Goal: Information Seeking & Learning: Find contact information

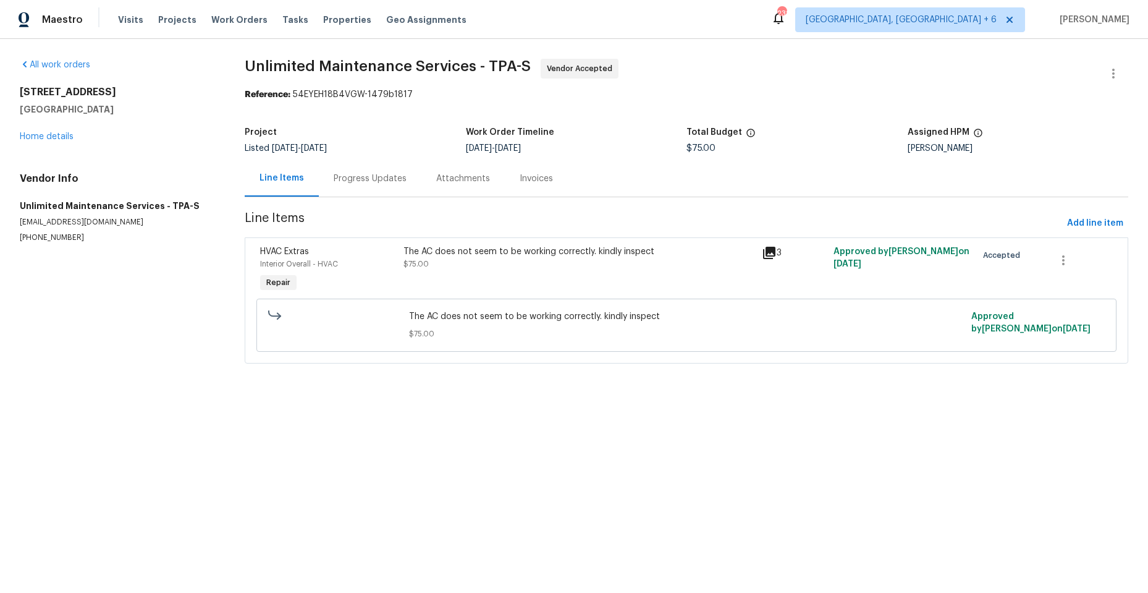
click at [375, 270] on div "HVAC Extras Interior Overall - HVAC Repair" at bounding box center [327, 270] width 143 height 57
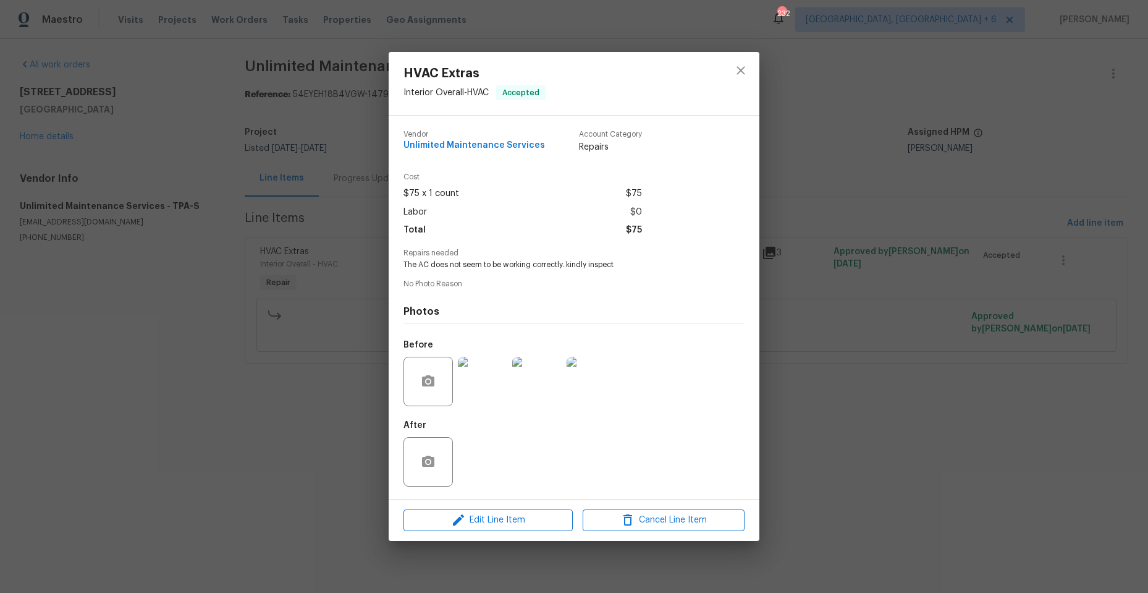
click at [798, 371] on div "HVAC Extras Interior Overall - HVAC Accepted Vendor Unlimited Maintenance Servi…" at bounding box center [574, 296] width 1148 height 593
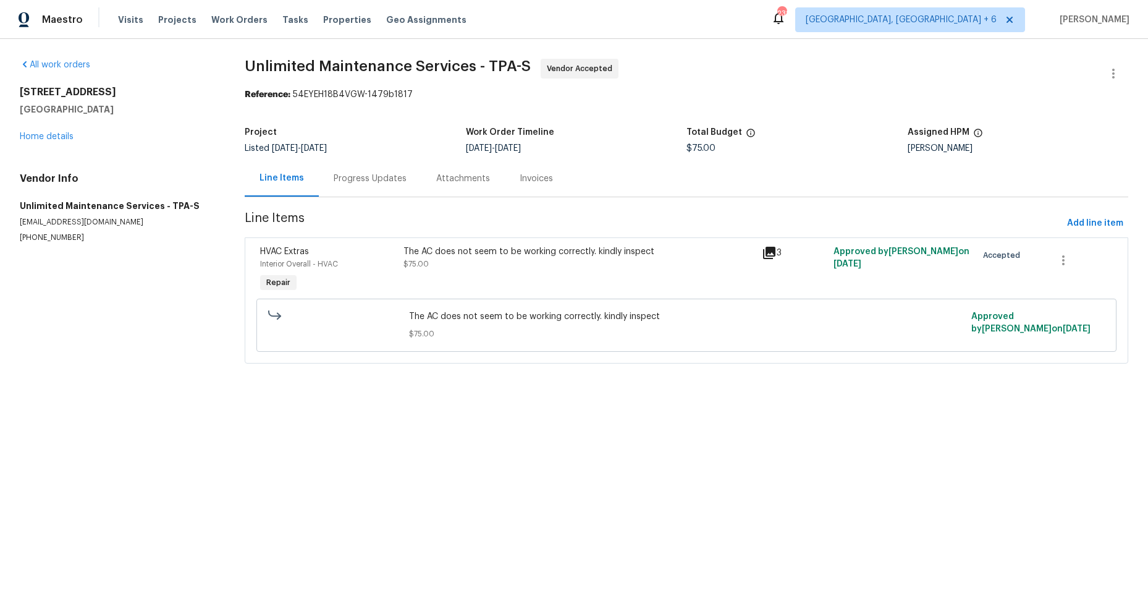
click at [767, 251] on icon at bounding box center [769, 253] width 12 height 12
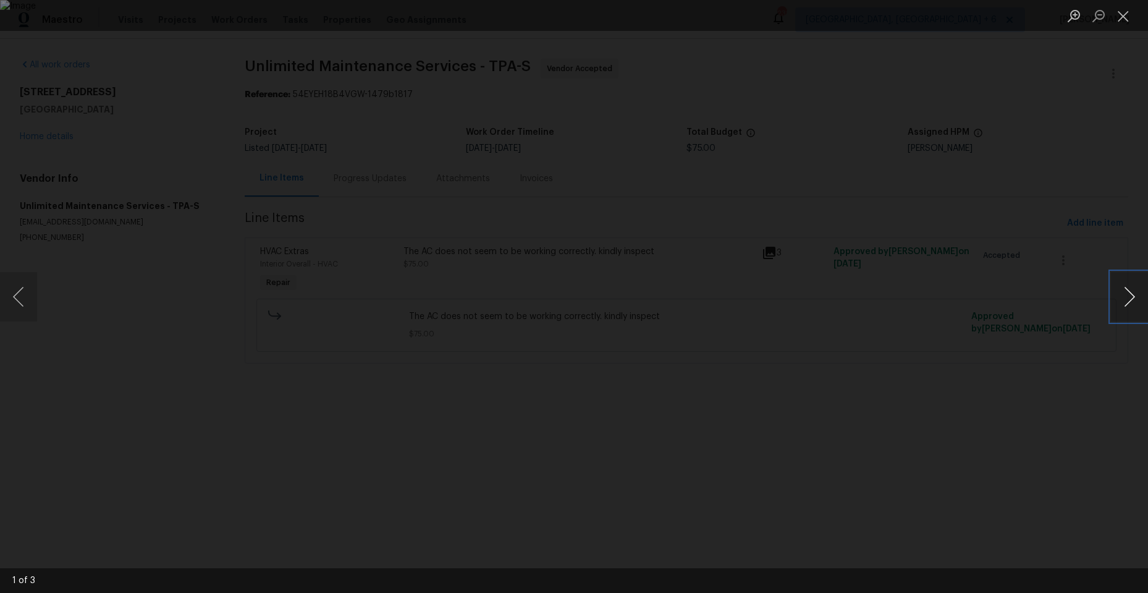
click at [1129, 293] on button "Next image" at bounding box center [1129, 296] width 37 height 49
click at [1120, 18] on button "Close lightbox" at bounding box center [1123, 16] width 25 height 22
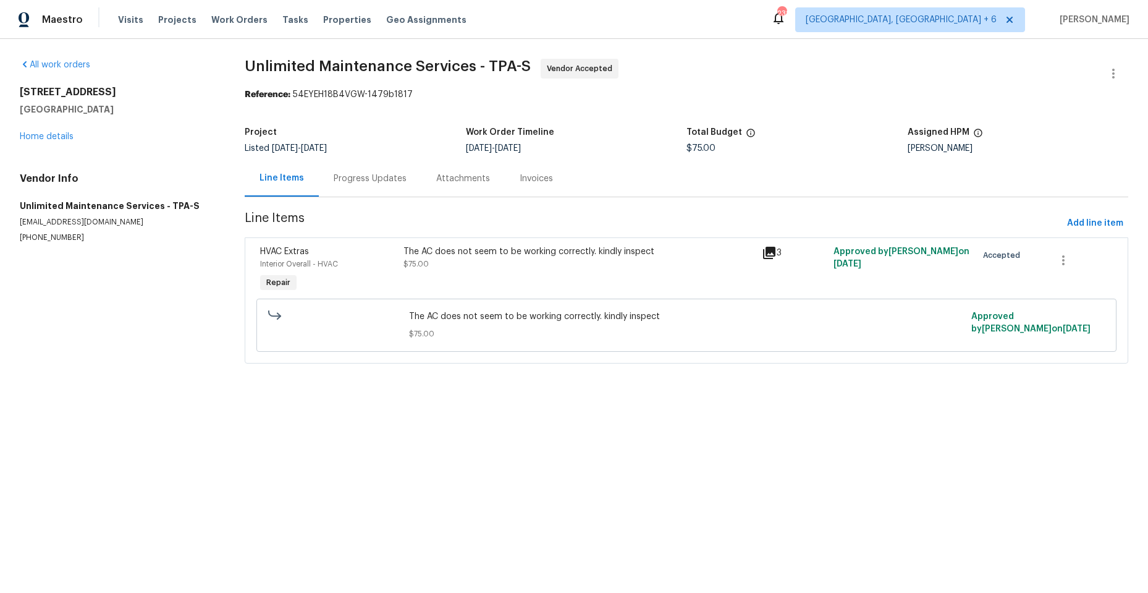
click at [365, 269] on div "HVAC Extras Interior Overall - HVAC Repair" at bounding box center [327, 270] width 143 height 57
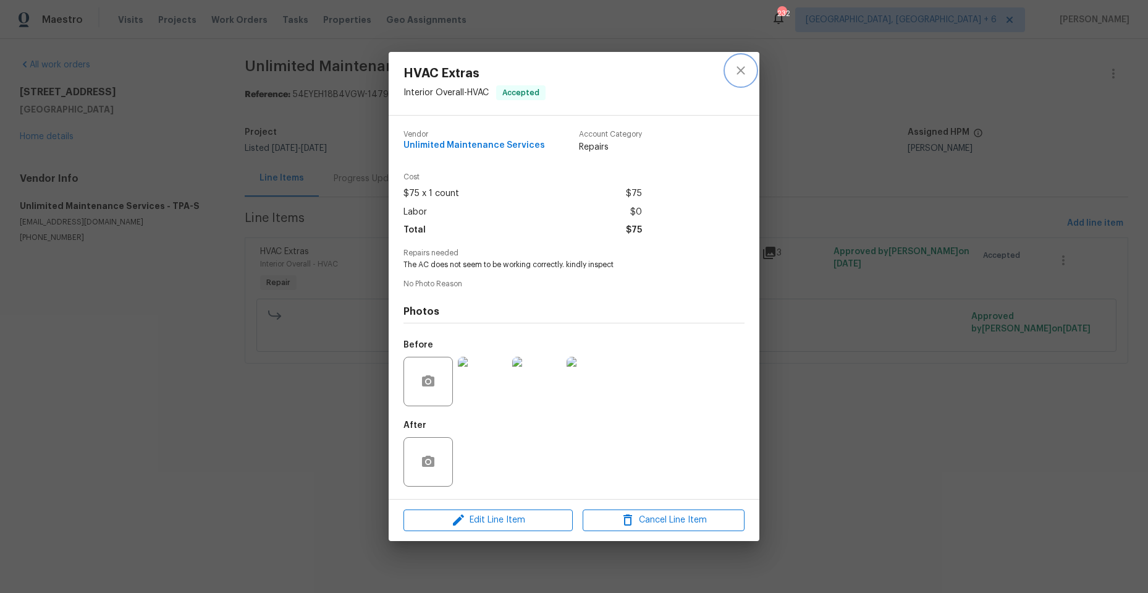
click at [744, 69] on icon "close" at bounding box center [741, 70] width 15 height 15
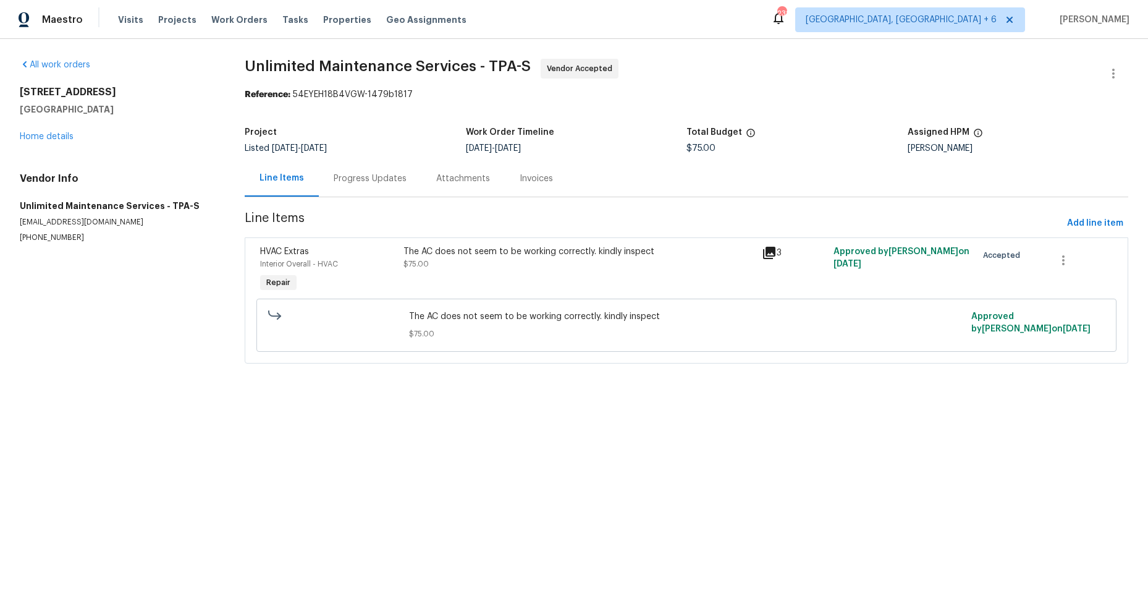
click at [769, 253] on icon at bounding box center [769, 253] width 12 height 12
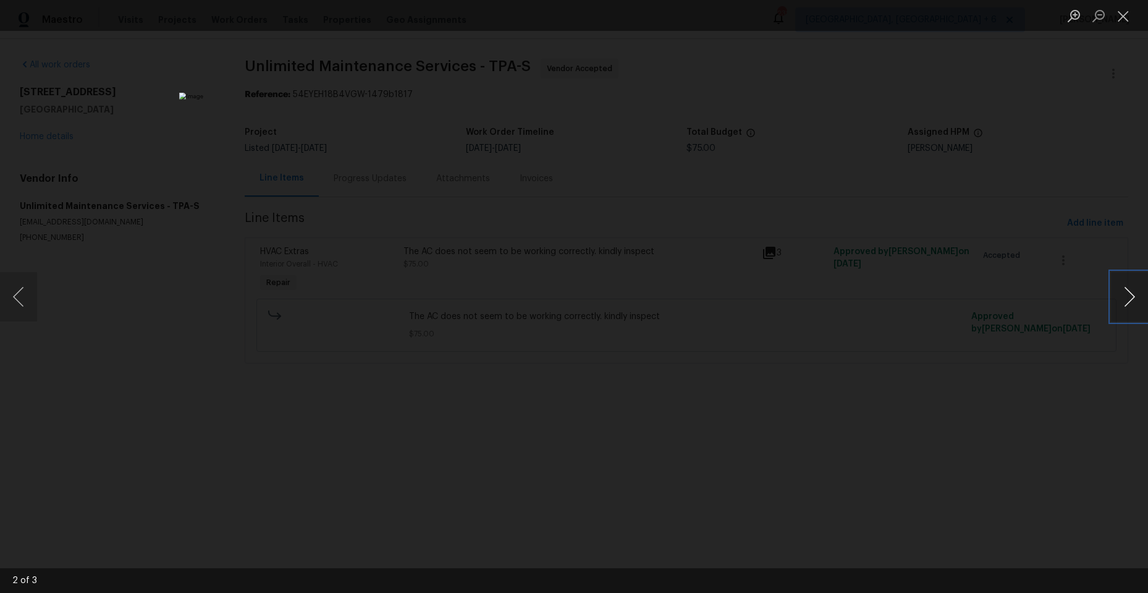
click at [1132, 300] on button "Next image" at bounding box center [1129, 296] width 37 height 49
click at [1117, 287] on button "Next image" at bounding box center [1129, 296] width 37 height 49
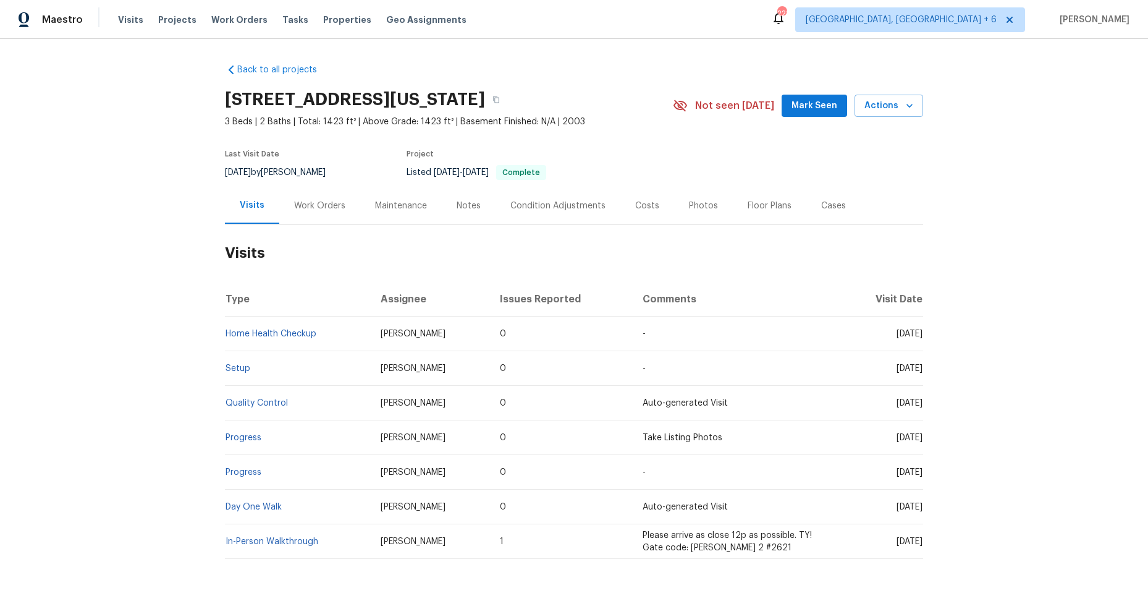
click at [315, 203] on div "Work Orders" at bounding box center [319, 206] width 51 height 12
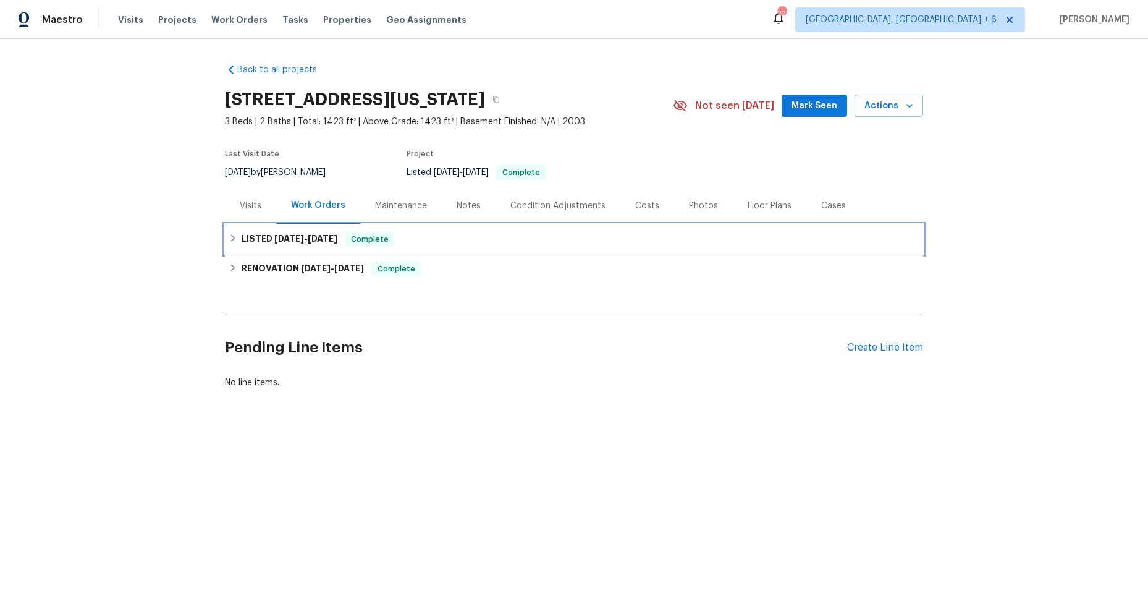
click at [229, 237] on icon at bounding box center [233, 238] width 9 height 9
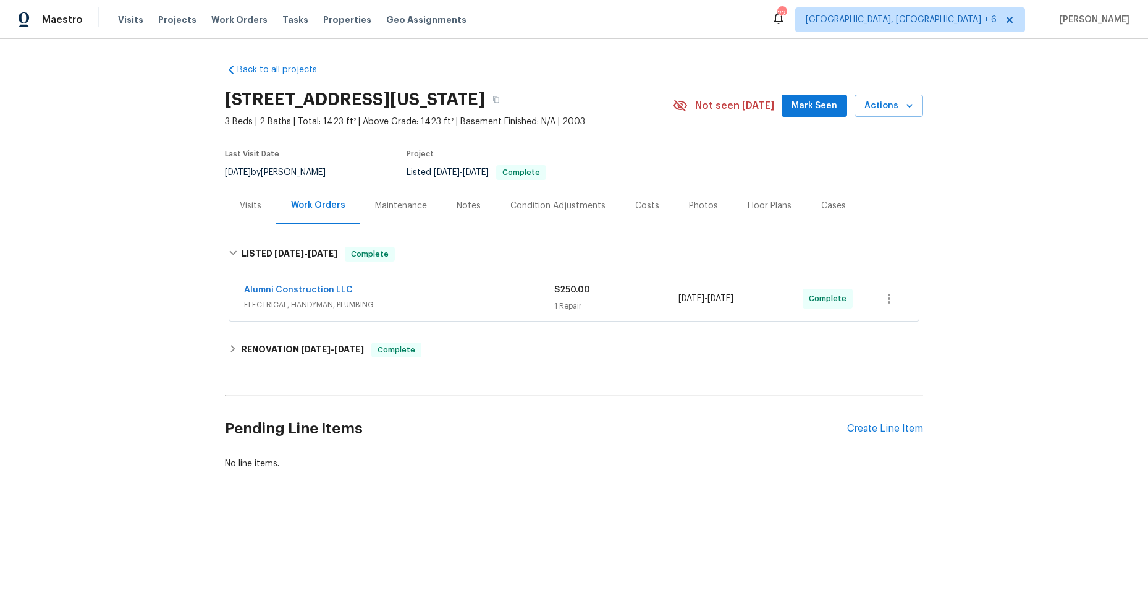
click at [468, 299] on span "ELECTRICAL, HANDYMAN, PLUMBING" at bounding box center [399, 305] width 310 height 12
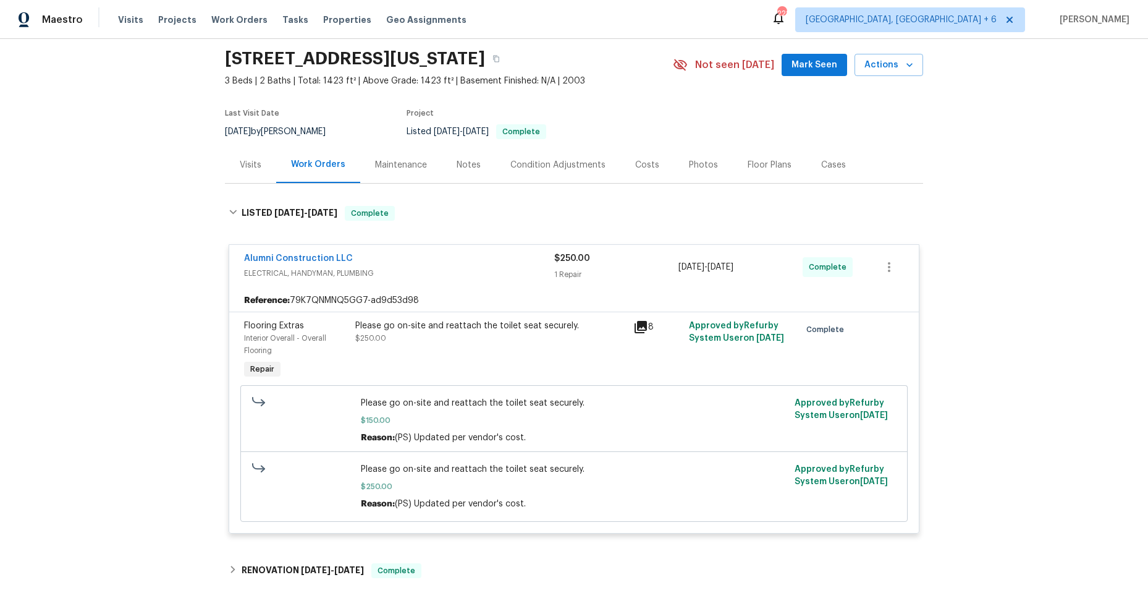
scroll to position [62, 0]
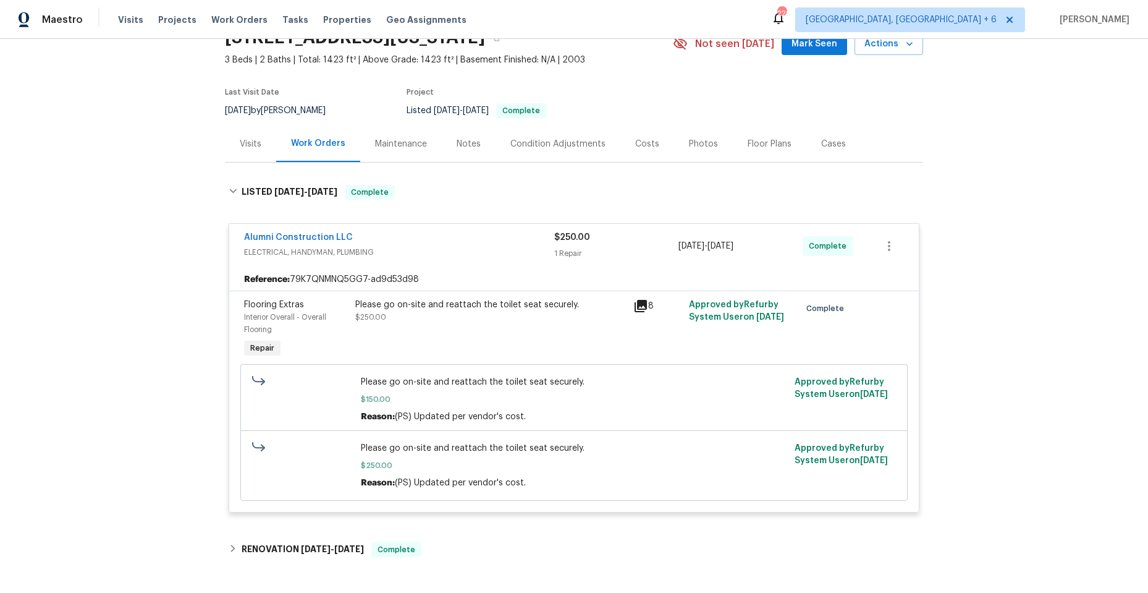
click at [454, 242] on div "Alumni Construction LLC" at bounding box center [399, 238] width 310 height 15
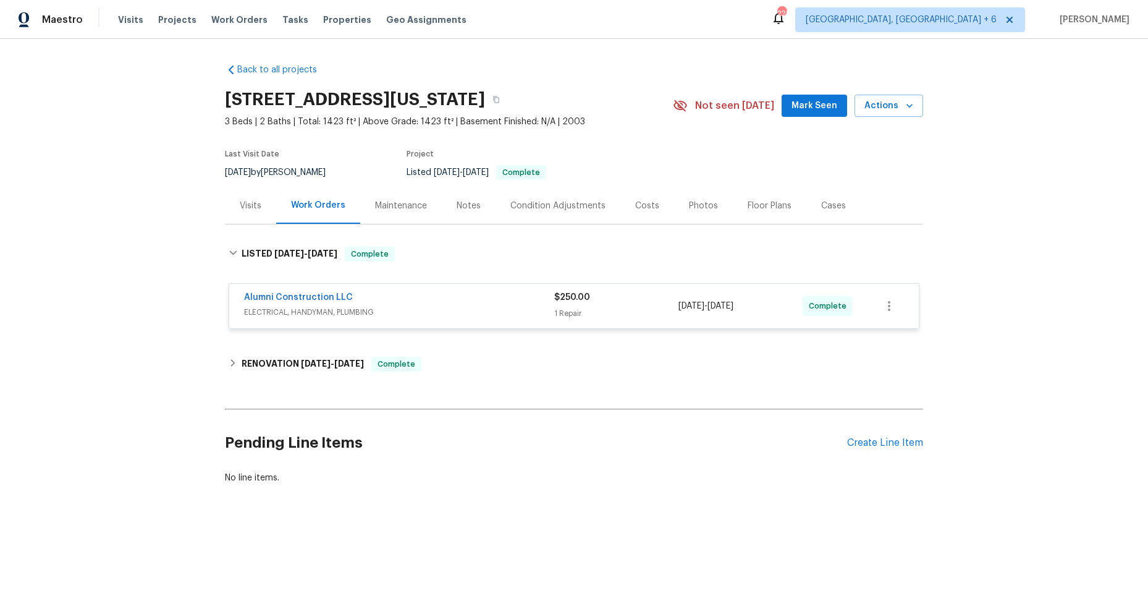
scroll to position [0, 0]
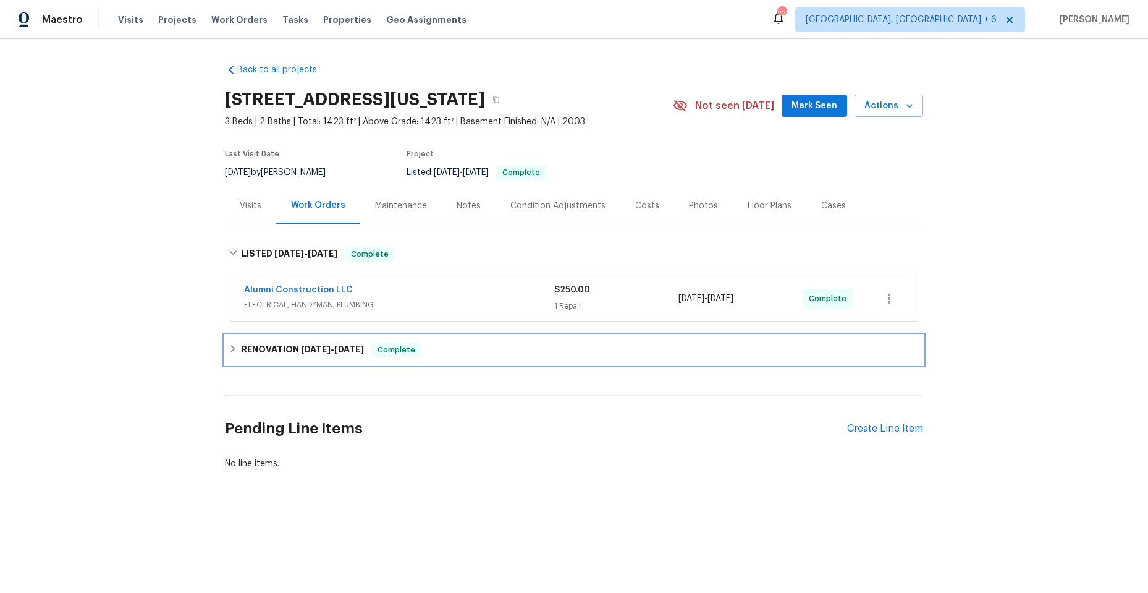
click at [231, 350] on icon at bounding box center [233, 348] width 4 height 7
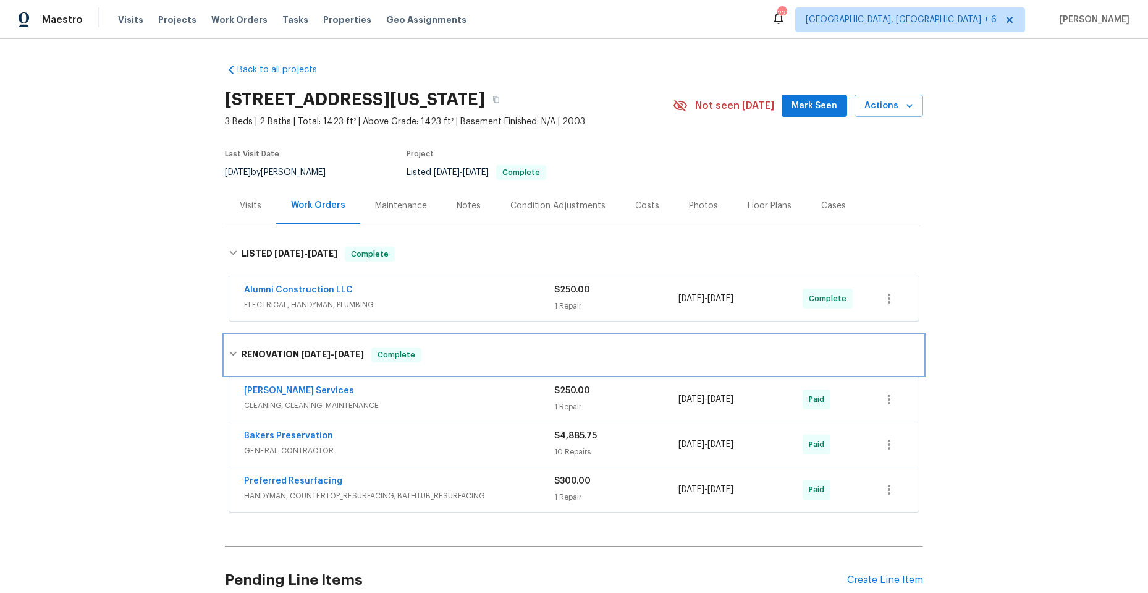
scroll to position [122, 0]
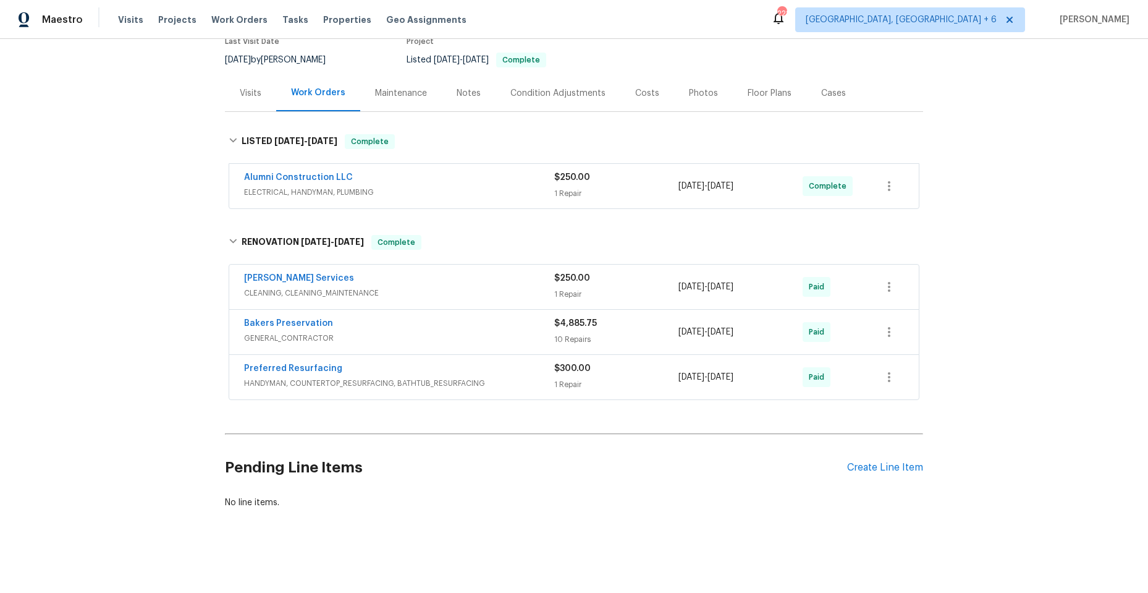
click at [452, 332] on span "GENERAL_CONTRACTOR" at bounding box center [399, 338] width 310 height 12
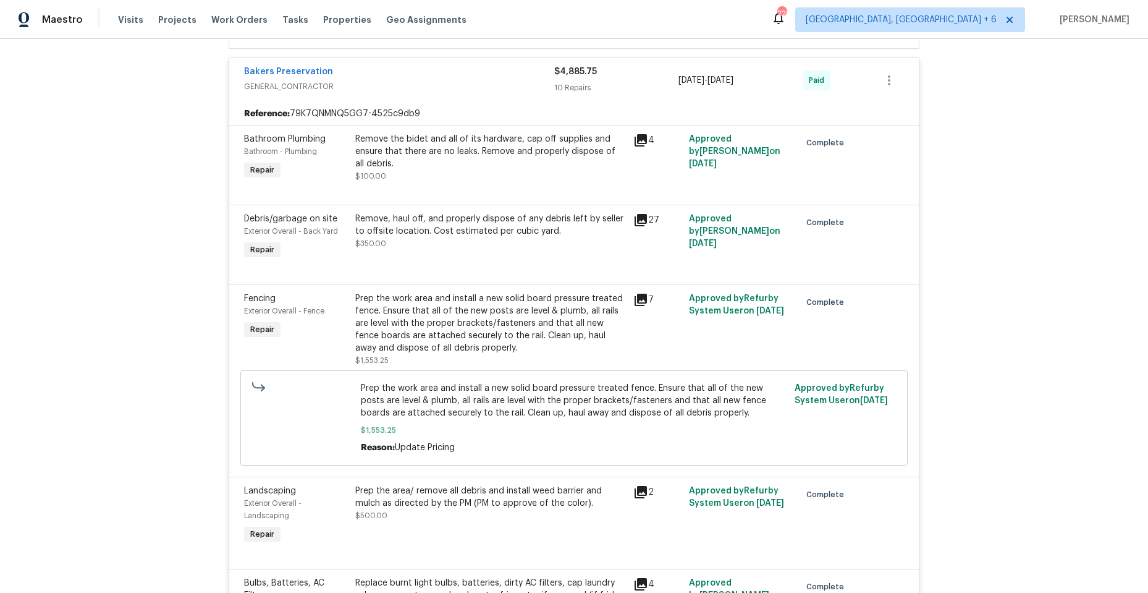
scroll to position [431, 0]
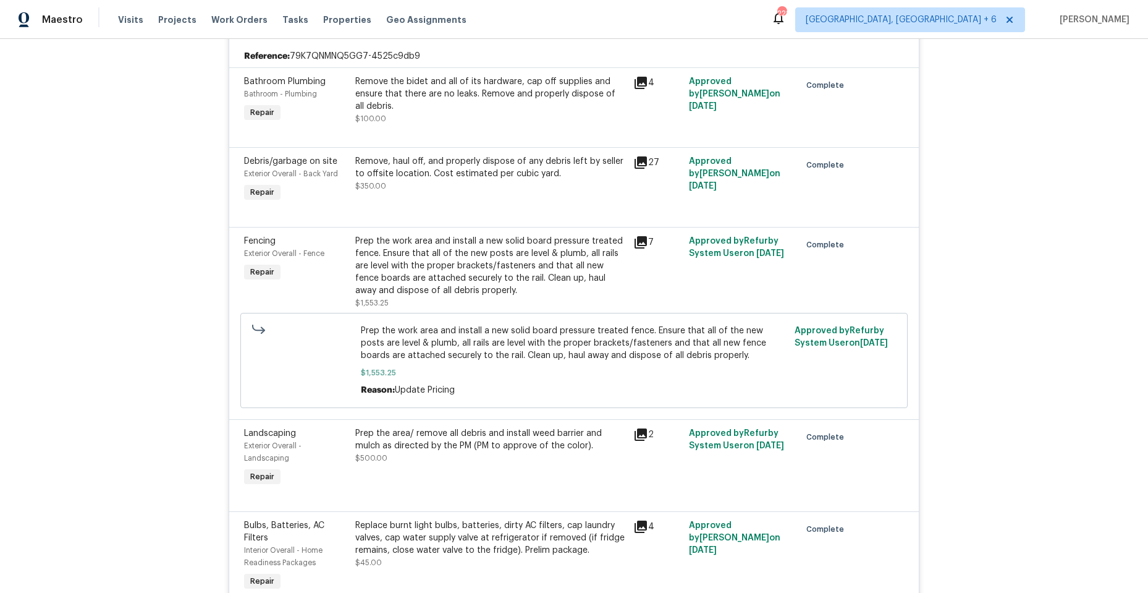
click at [637, 239] on icon at bounding box center [641, 242] width 12 height 12
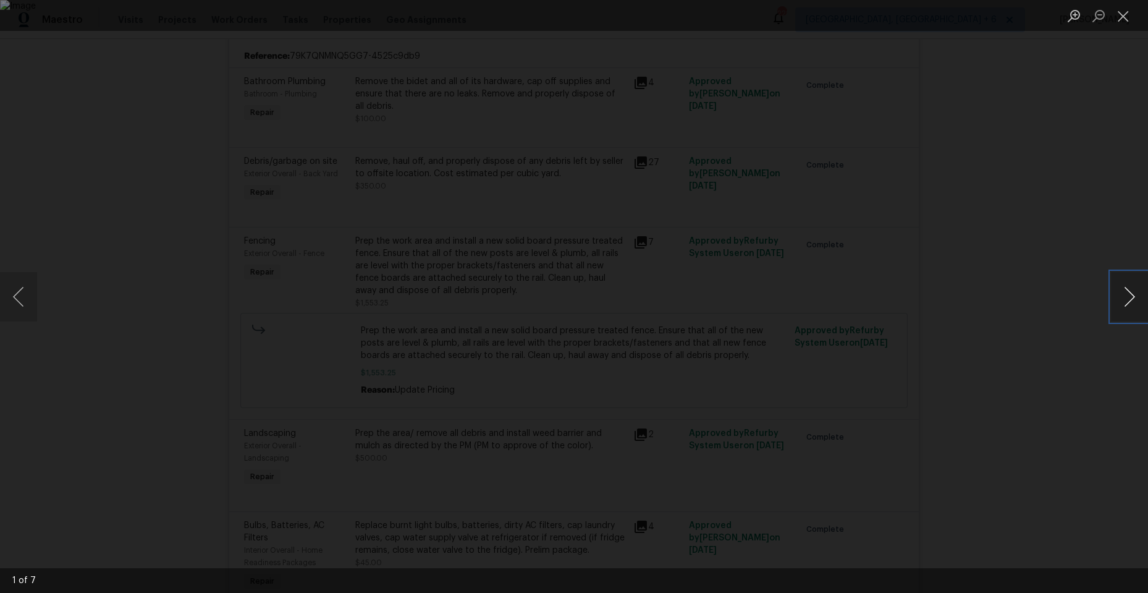
click at [1125, 292] on button "Next image" at bounding box center [1129, 296] width 37 height 49
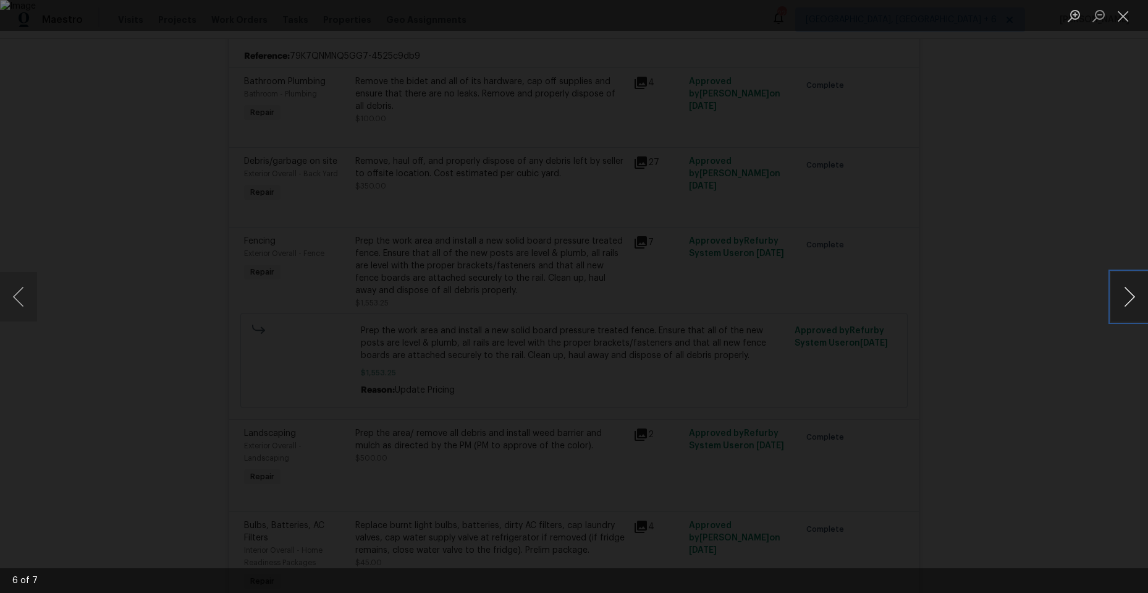
click at [1125, 292] on button "Next image" at bounding box center [1129, 296] width 37 height 49
click at [1120, 15] on button "Close lightbox" at bounding box center [1123, 16] width 25 height 22
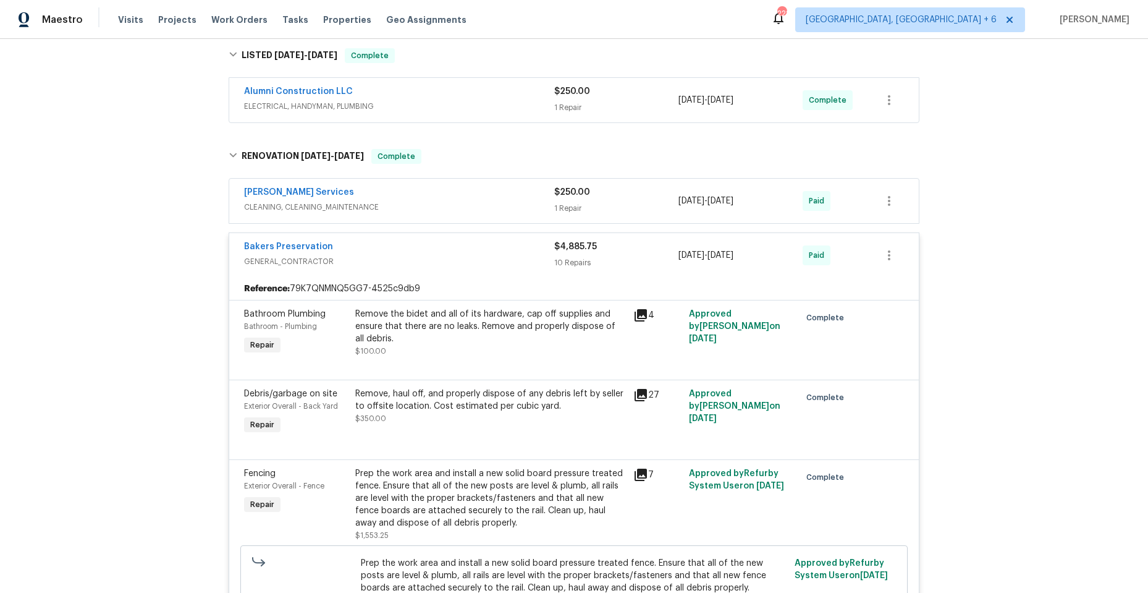
scroll to position [184, 0]
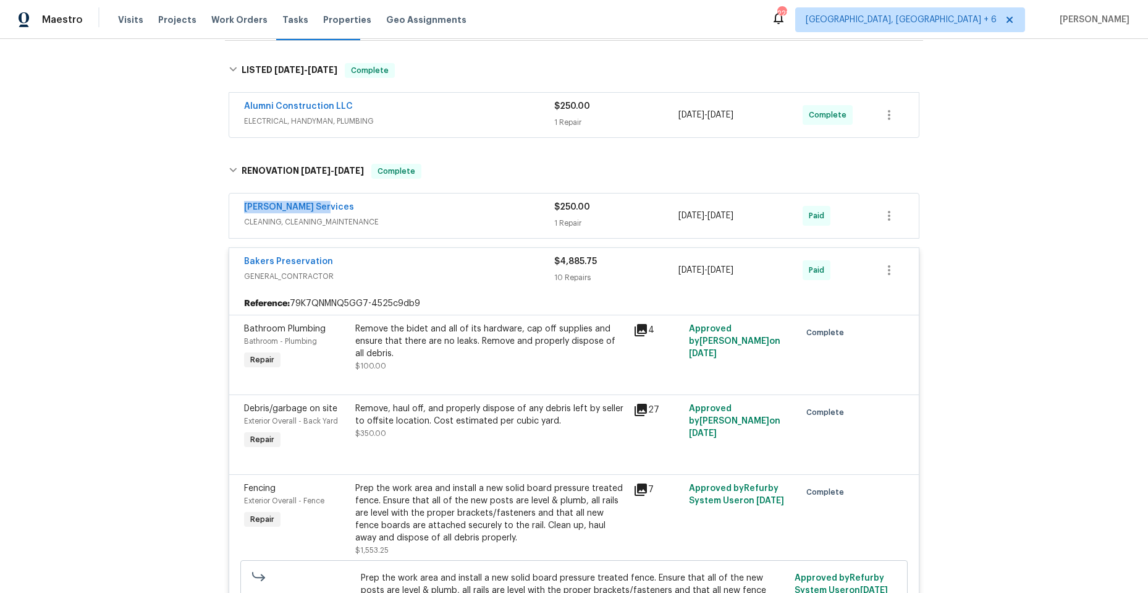
drag, startPoint x: 233, startPoint y: 207, endPoint x: 323, endPoint y: 206, distance: 89.6
click at [323, 206] on div "Guardado Services CLEANING, CLEANING_MAINTENANCE $250.00 1 Repair 6/23/2025 - 6…" at bounding box center [574, 215] width 690 height 44
copy link "Guardado Services"
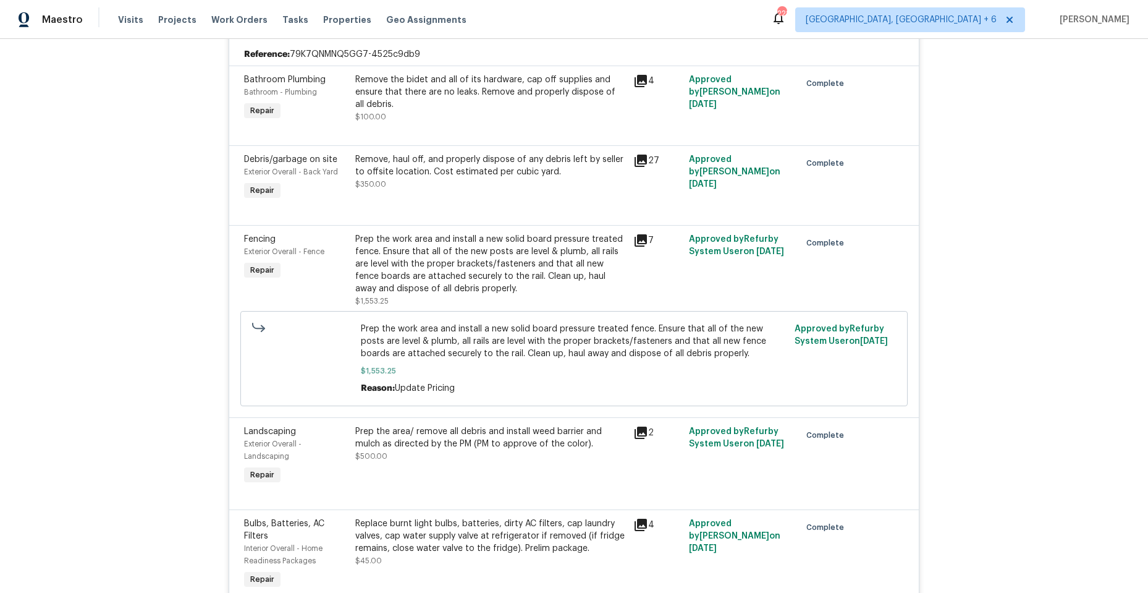
scroll to position [0, 0]
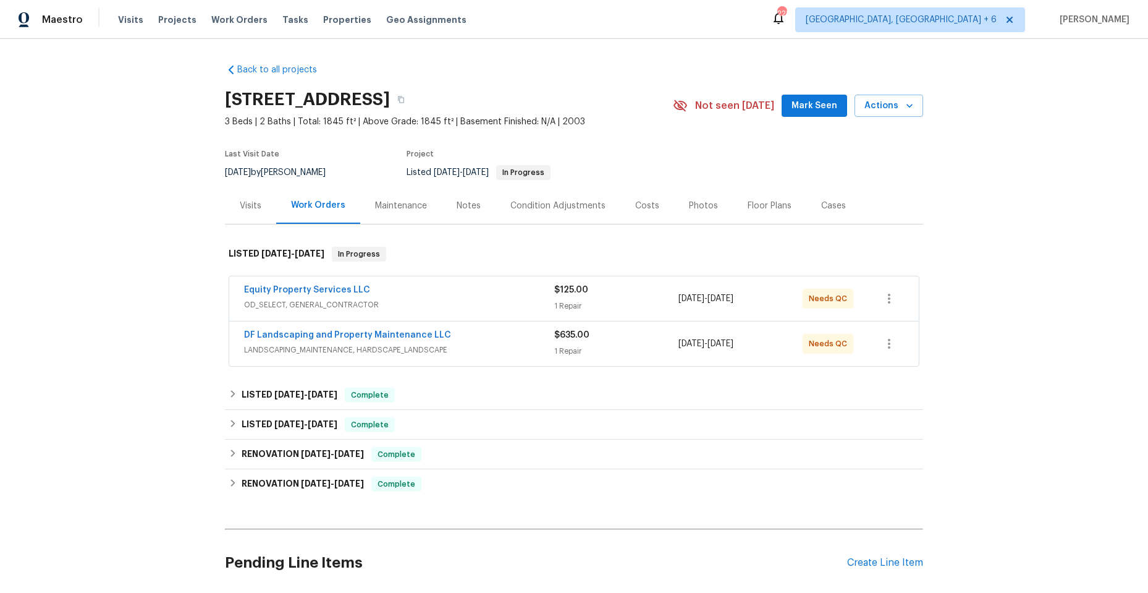
click at [453, 297] on div "Equity Property Services LLC" at bounding box center [399, 291] width 310 height 15
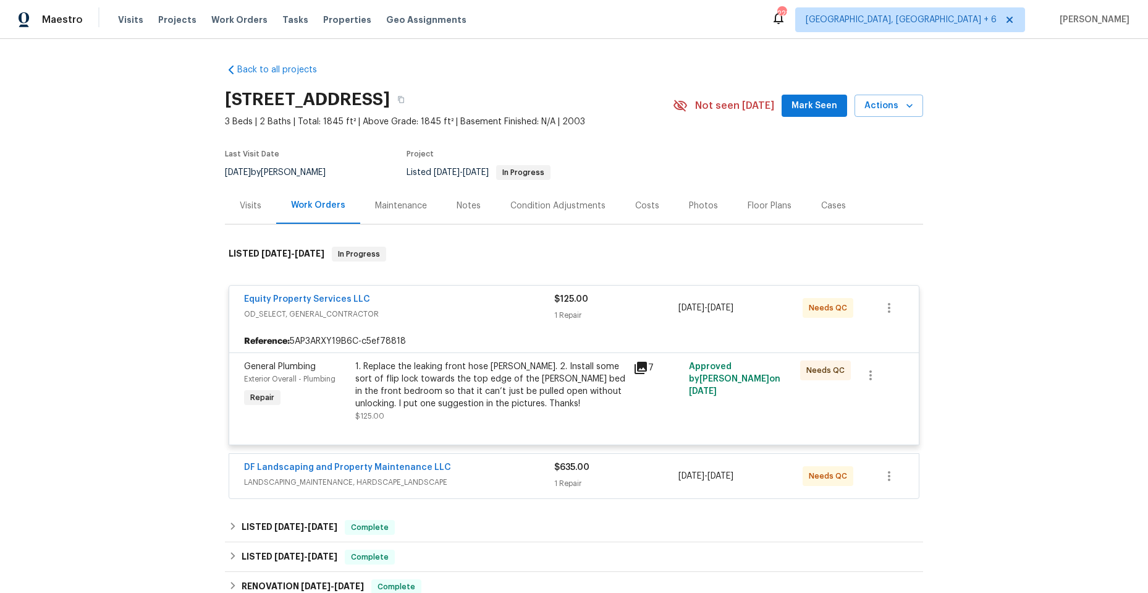
scroll to position [62, 0]
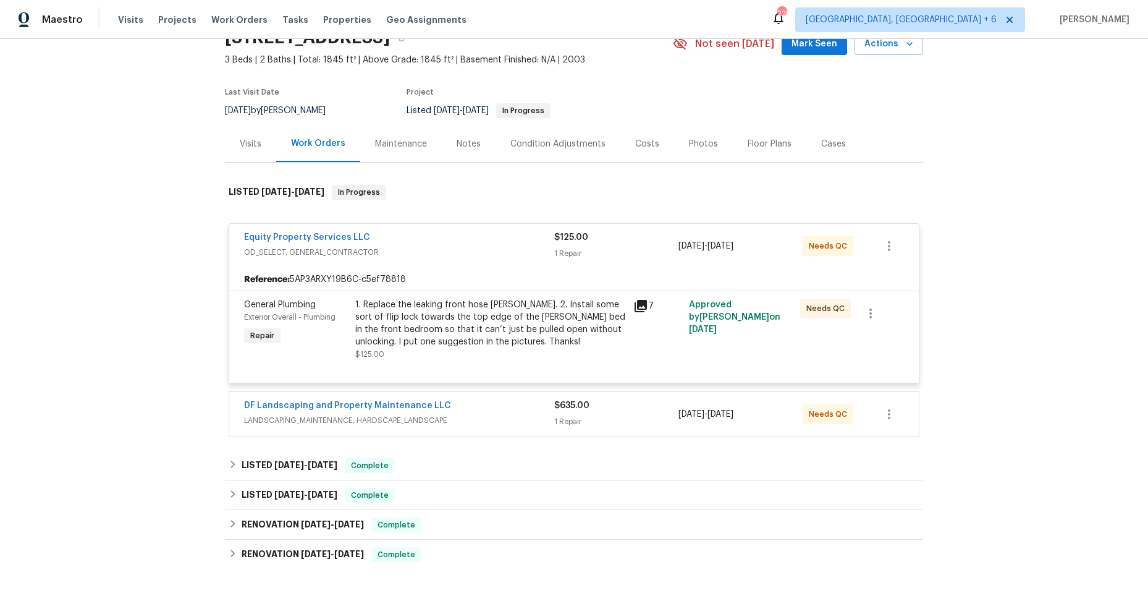
click at [457, 246] on span "OD_SELECT, GENERAL_CONTRACTOR" at bounding box center [399, 252] width 310 height 12
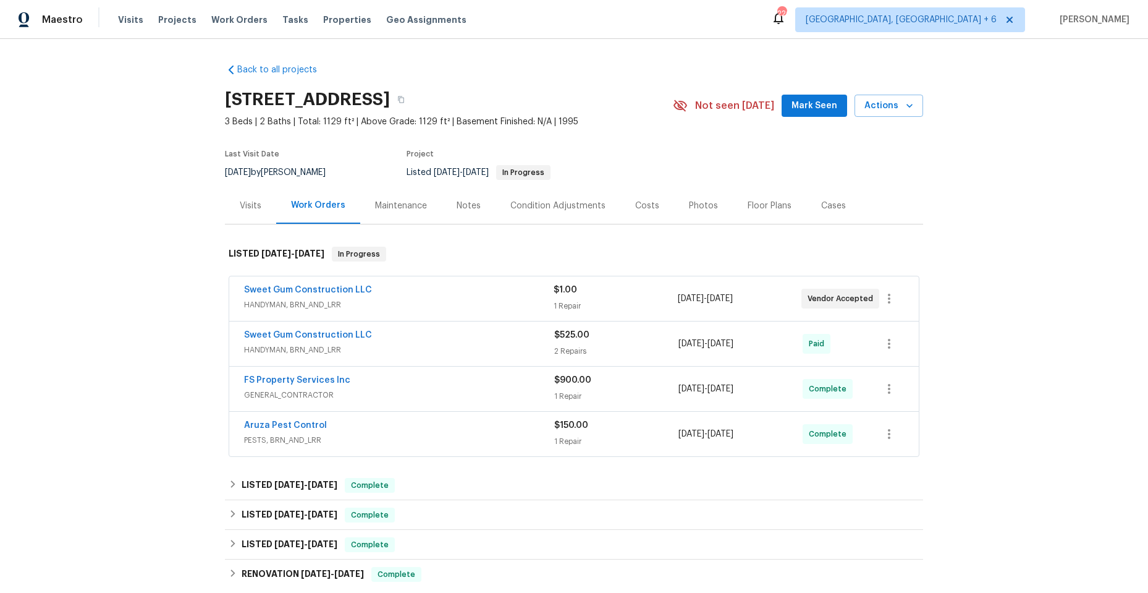
click at [444, 293] on div "Sweet Gum Construction LLC" at bounding box center [399, 291] width 310 height 15
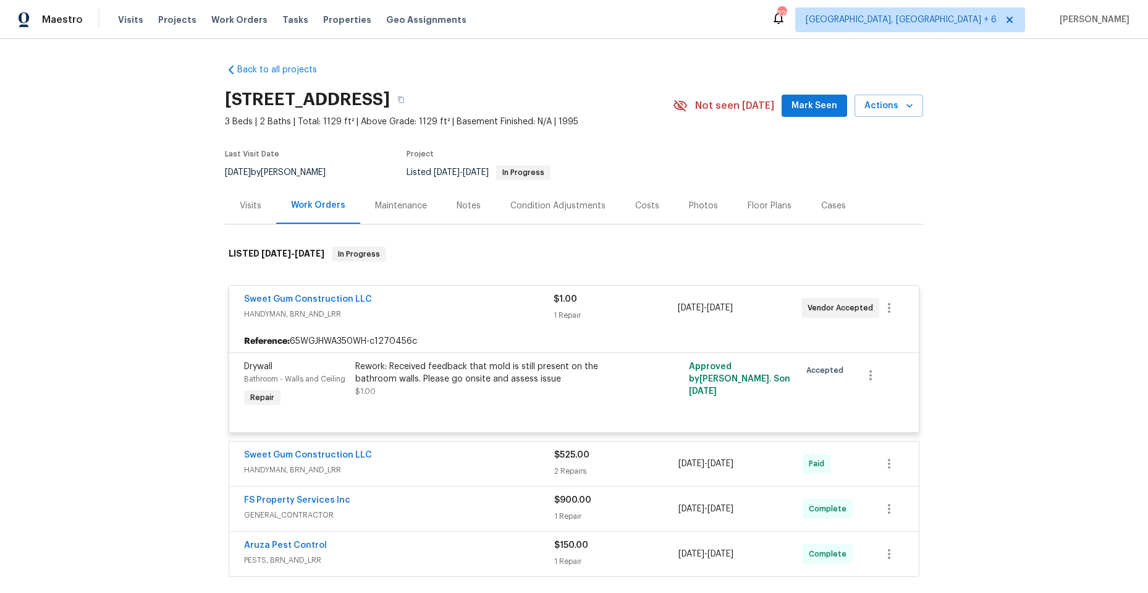
click at [446, 306] on div "Sweet Gum Construction LLC" at bounding box center [399, 300] width 310 height 15
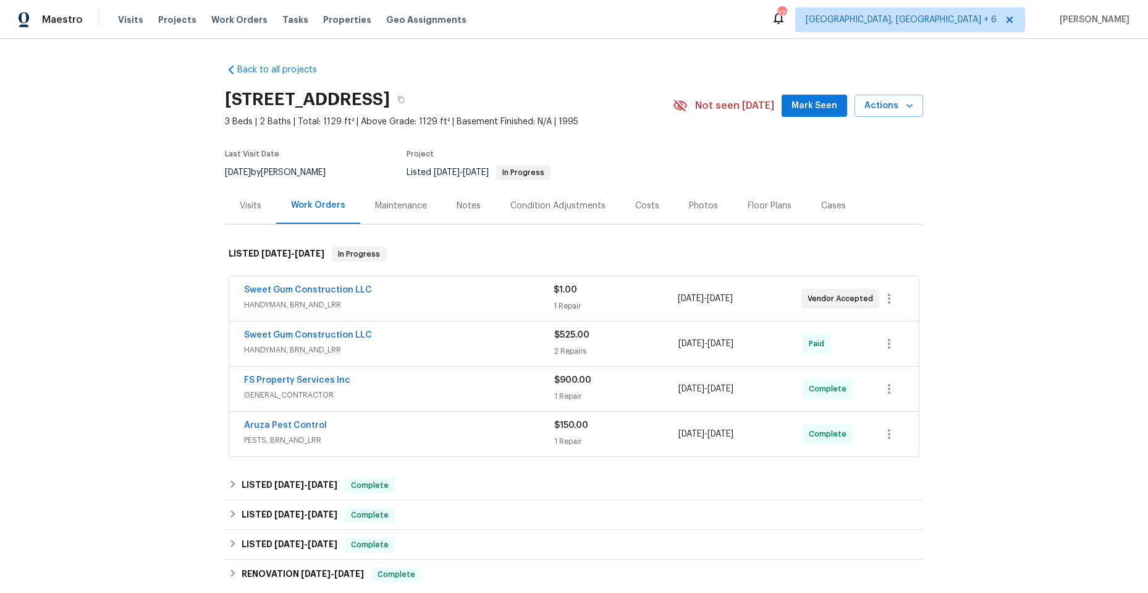
click at [442, 341] on div "Sweet Gum Construction LLC" at bounding box center [399, 336] width 310 height 15
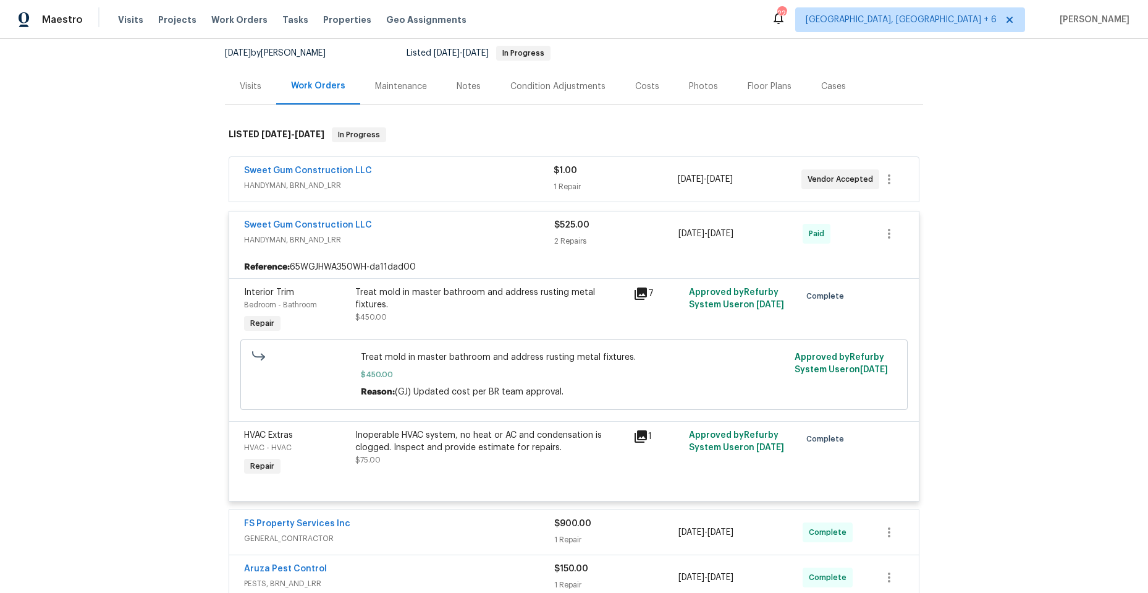
scroll to position [124, 0]
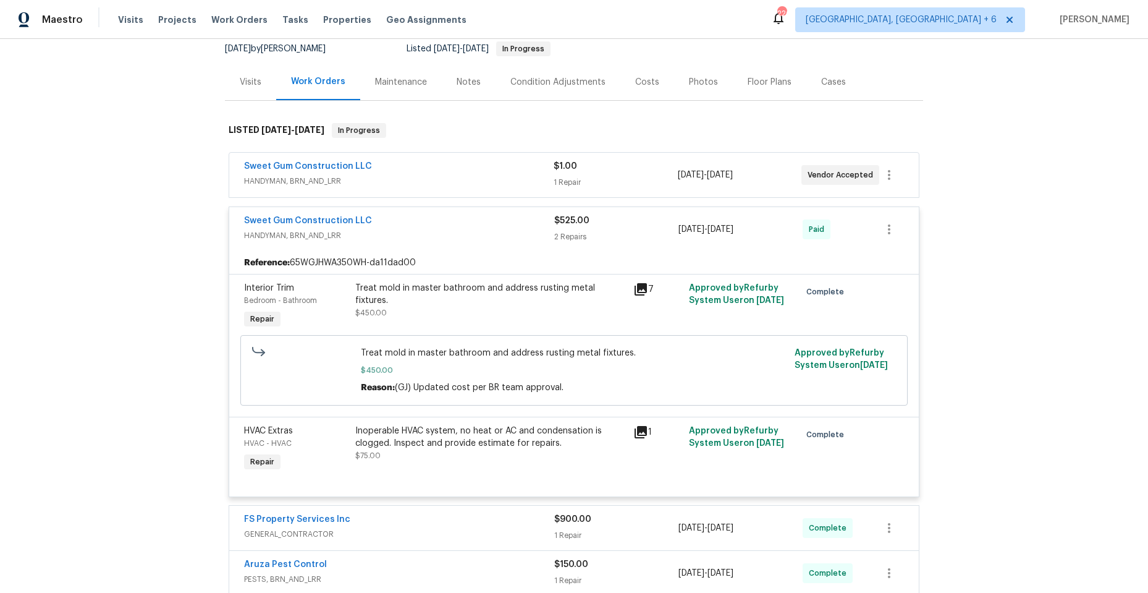
click at [436, 227] on div "Sweet Gum Construction LLC" at bounding box center [399, 221] width 310 height 15
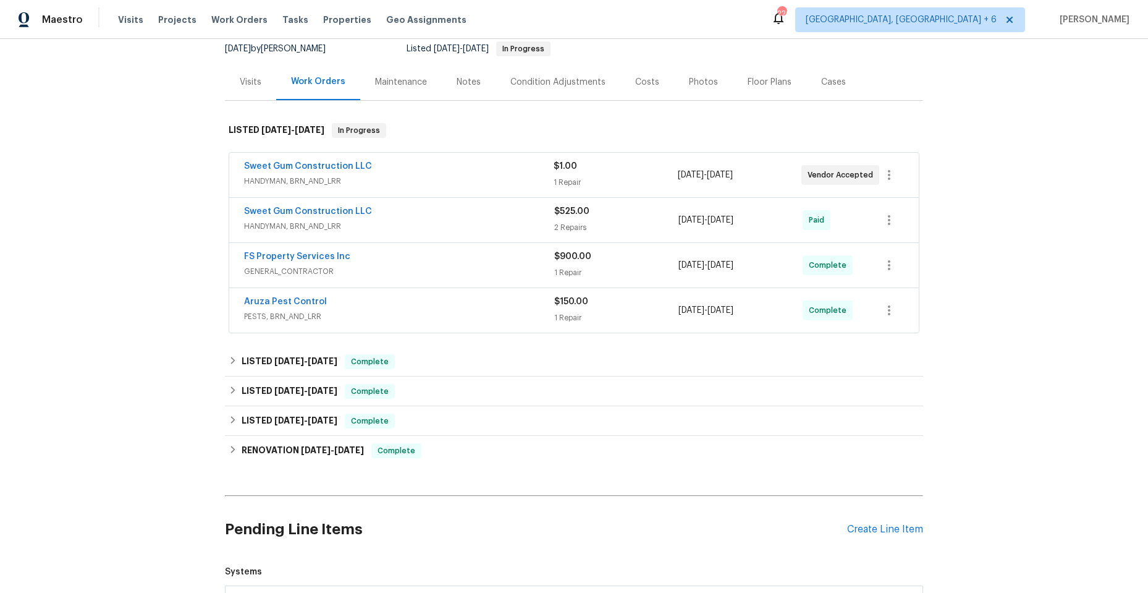
click at [442, 263] on div "FS Property Services Inc" at bounding box center [399, 257] width 310 height 15
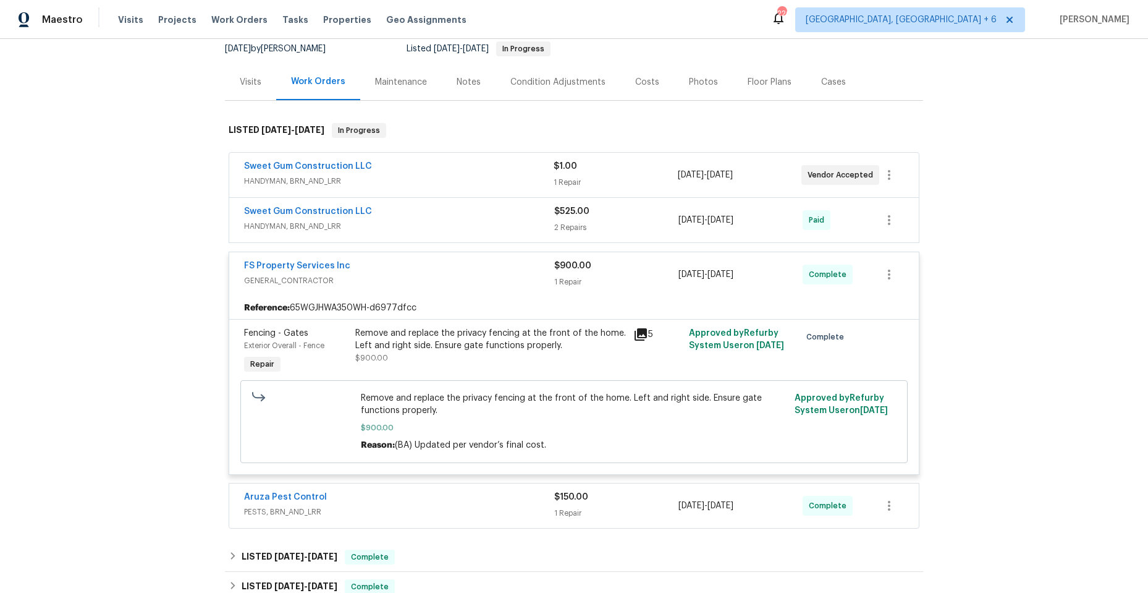
click at [635, 332] on icon at bounding box center [641, 334] width 12 height 12
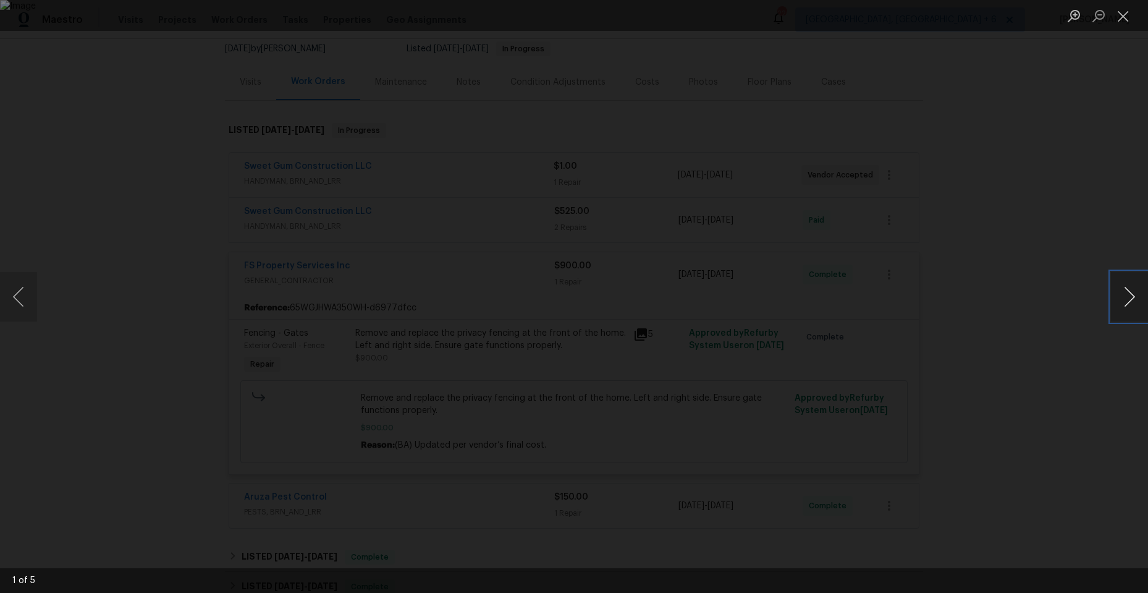
click at [1120, 292] on button "Next image" at bounding box center [1129, 296] width 37 height 49
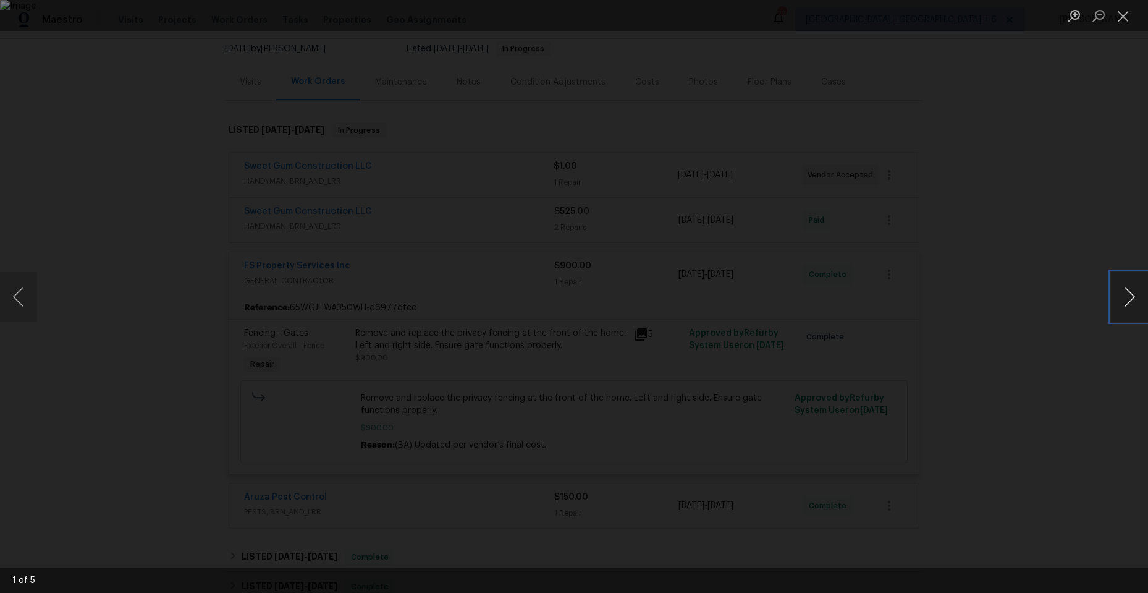
click at [1120, 292] on button "Next image" at bounding box center [1129, 296] width 37 height 49
click at [1123, 22] on button "Close lightbox" at bounding box center [1123, 16] width 25 height 22
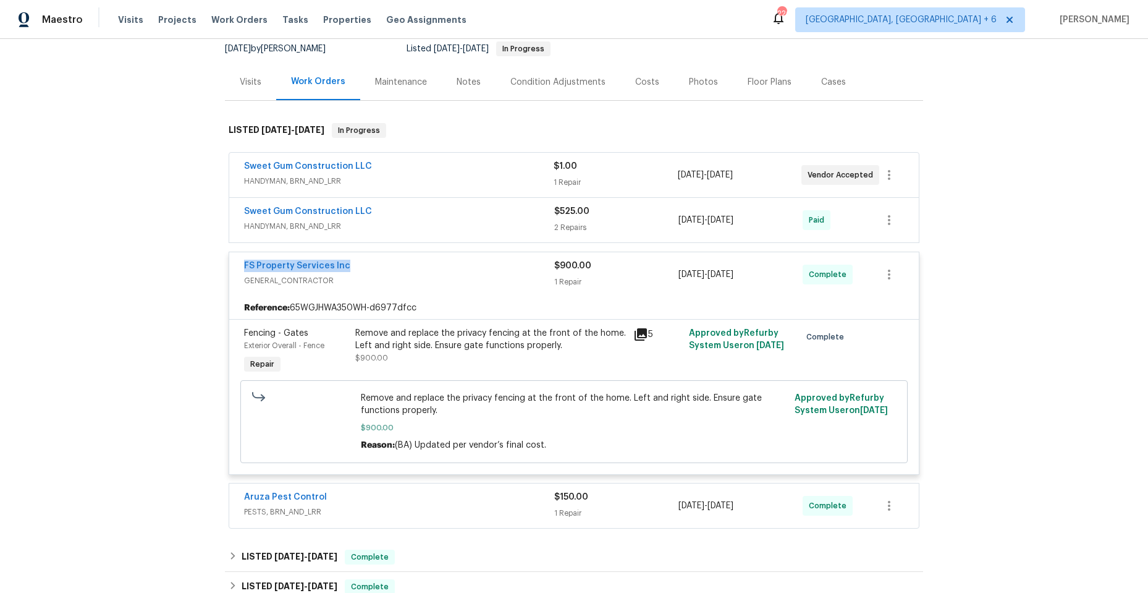
drag, startPoint x: 233, startPoint y: 266, endPoint x: 346, endPoint y: 268, distance: 113.1
click at [346, 268] on div "FS Property Services Inc GENERAL_CONTRACTOR $900.00 1 Repair 8/8/2025 - 8/9/202…" at bounding box center [574, 274] width 690 height 44
copy link "FS Property Services Inc"
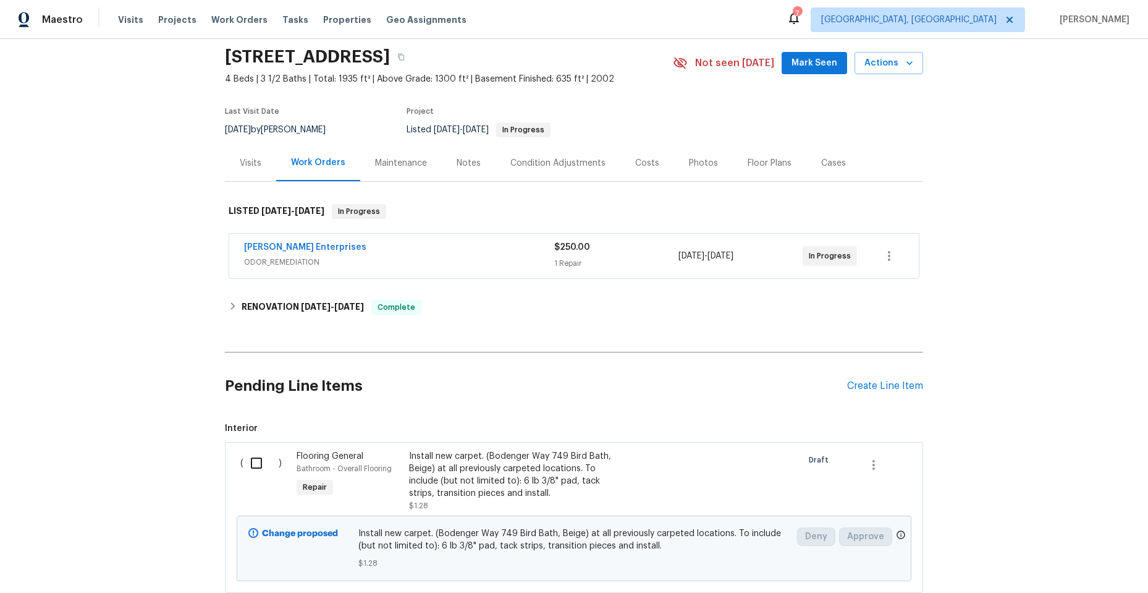
scroll to position [62, 0]
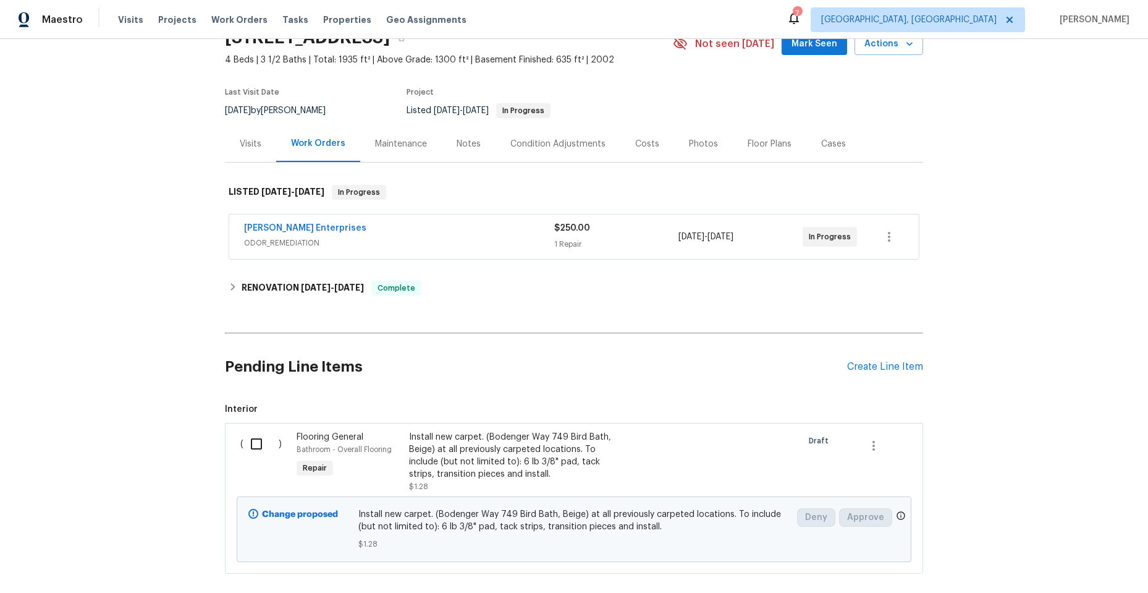
click at [449, 234] on div "[PERSON_NAME] Enterprises" at bounding box center [399, 229] width 310 height 15
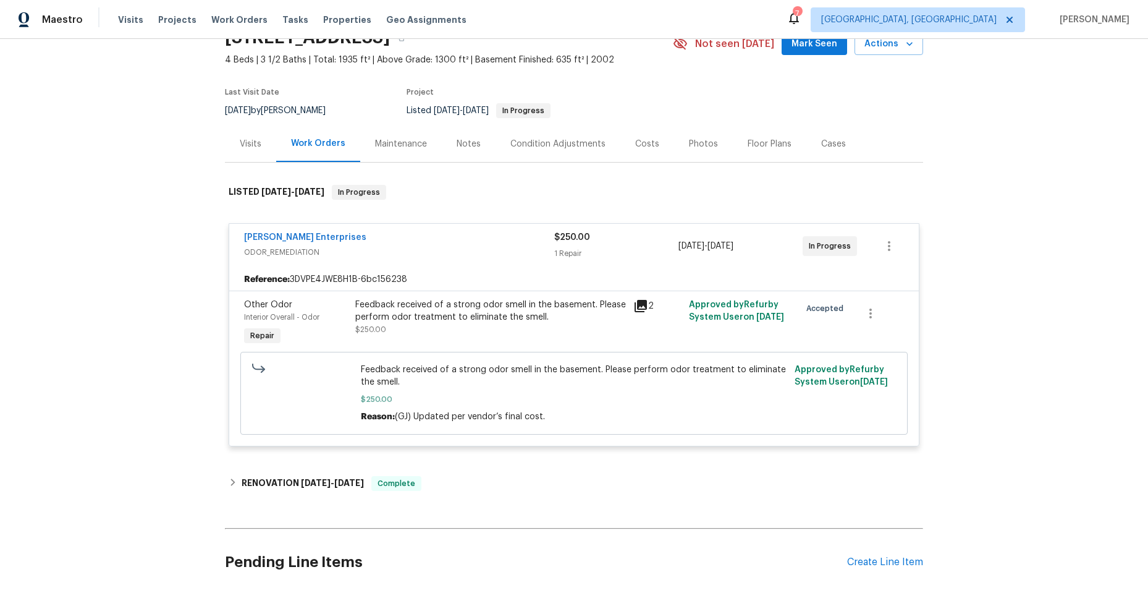
click at [635, 306] on icon at bounding box center [641, 306] width 12 height 12
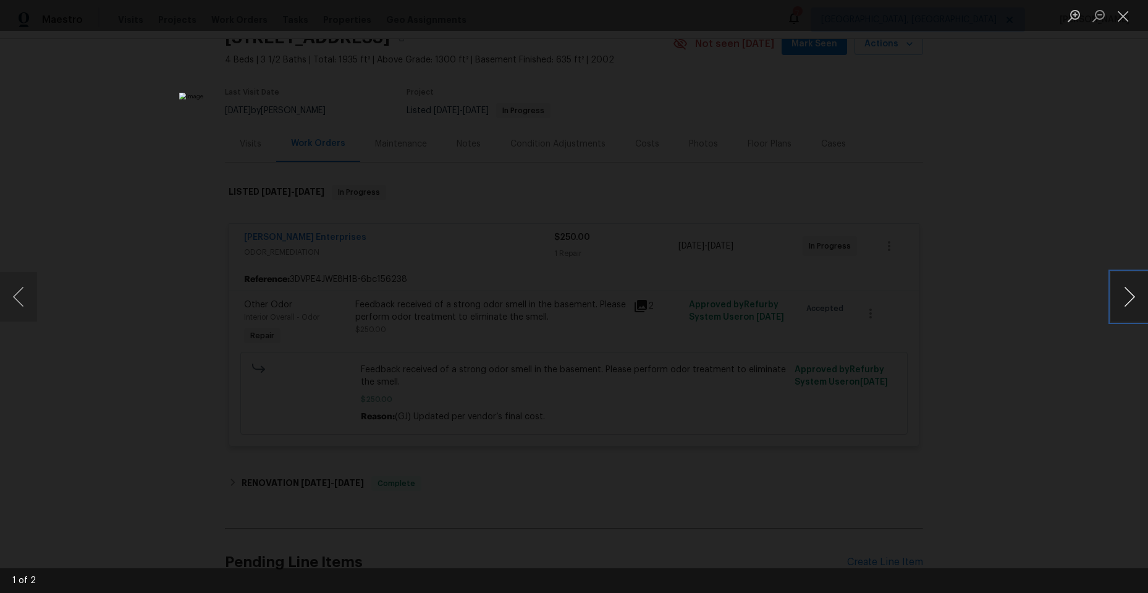
click at [1127, 296] on button "Next image" at bounding box center [1129, 296] width 37 height 49
click at [1129, 17] on button "Close lightbox" at bounding box center [1123, 16] width 25 height 22
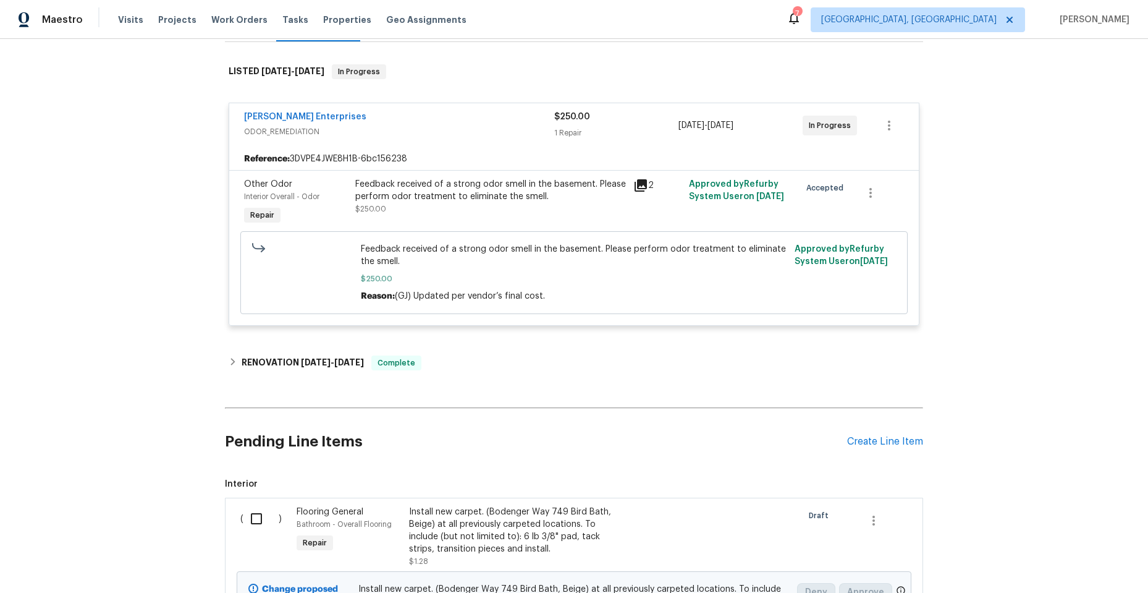
scroll to position [185, 0]
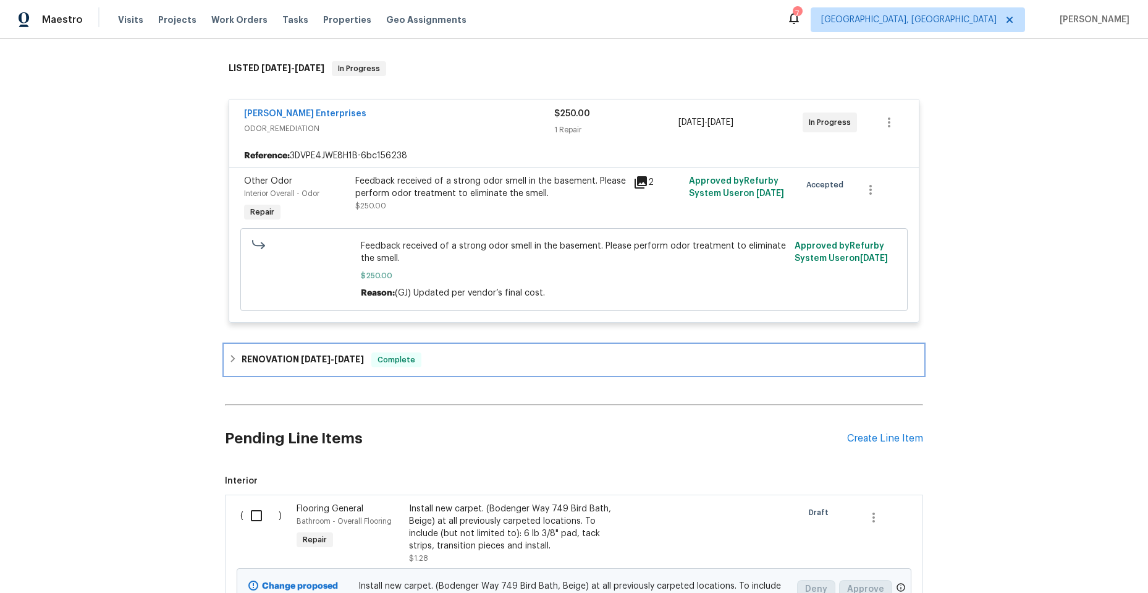
click at [230, 357] on icon at bounding box center [233, 358] width 9 height 9
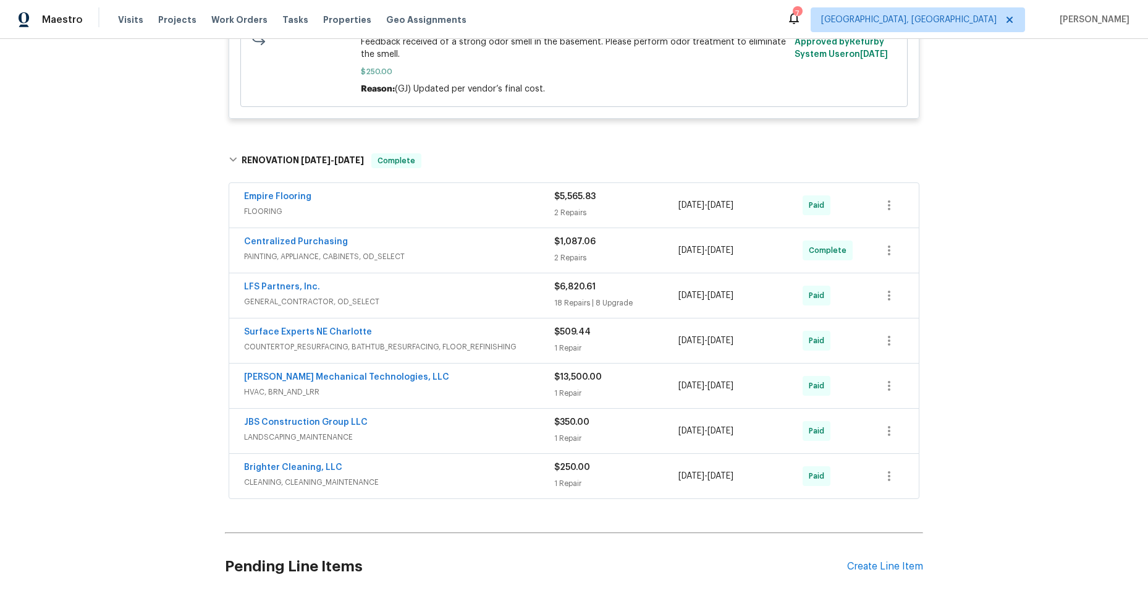
scroll to position [371, 0]
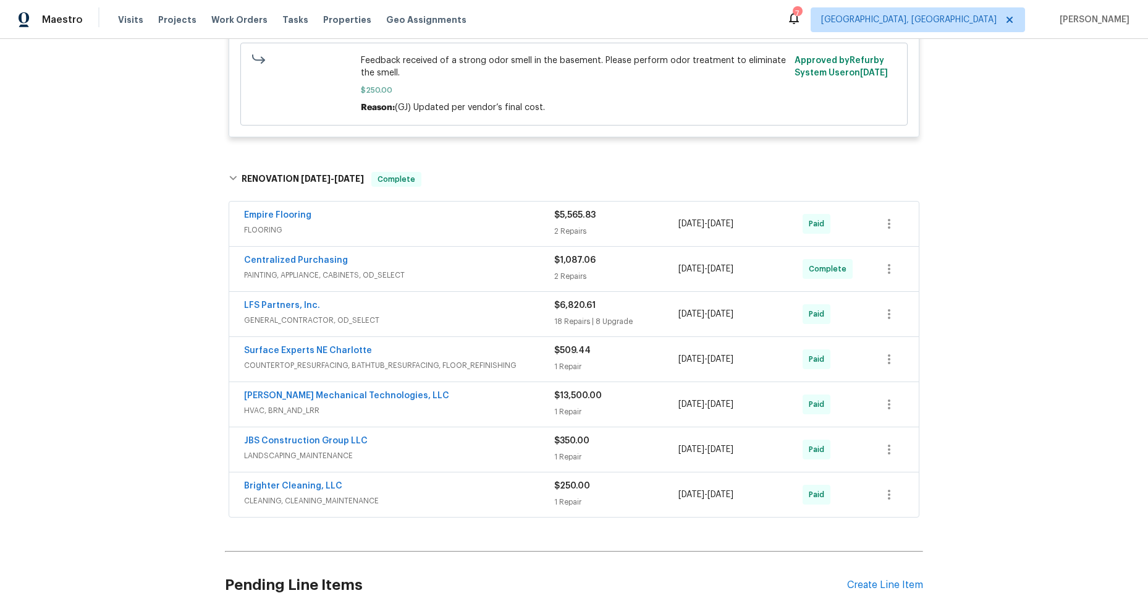
click at [460, 339] on div "Surface Experts NE Charlotte COUNTERTOP_RESURFACING, BATHTUB_RESURFACING, FLOOR…" at bounding box center [574, 359] width 690 height 44
click at [457, 400] on div "[PERSON_NAME] Mechanical Technologies, LLC" at bounding box center [399, 396] width 310 height 15
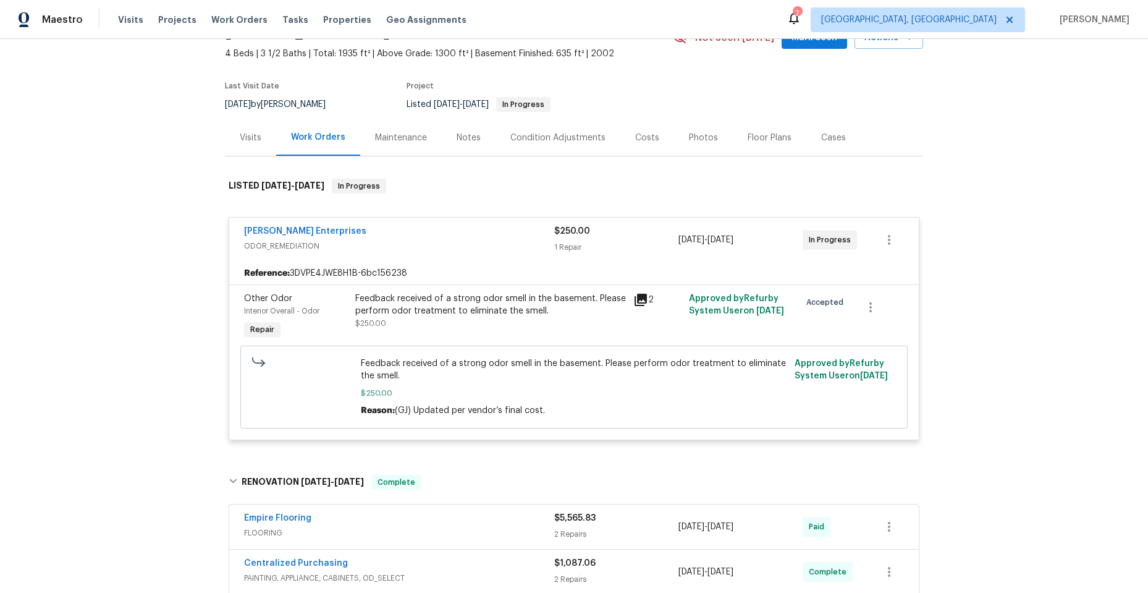
scroll to position [0, 0]
